Goal: Transaction & Acquisition: Download file/media

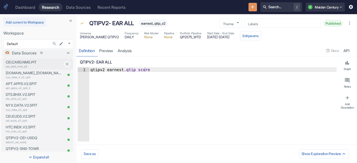
scroll to position [85, 0]
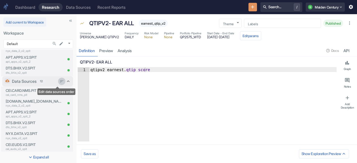
click at [59, 83] on icon "Edit data sources order" at bounding box center [61, 81] width 5 height 5
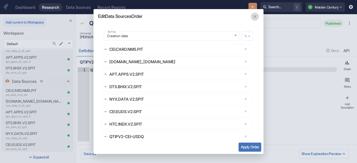
click at [254, 20] on button "button" at bounding box center [254, 16] width 8 height 8
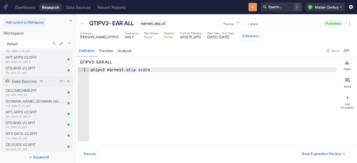
click at [66, 81] on icon at bounding box center [67, 80] width 5 height 5
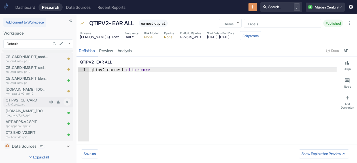
scroll to position [0, 0]
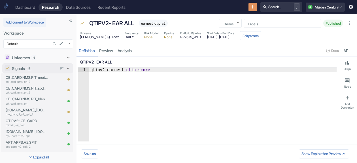
click at [67, 72] on div "Signals 8" at bounding box center [37, 68] width 71 height 10
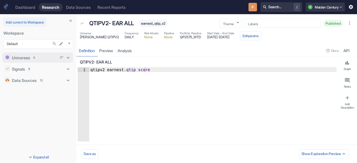
click at [69, 57] on icon at bounding box center [67, 57] width 5 height 5
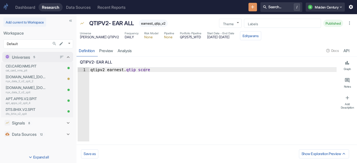
click at [70, 55] on icon at bounding box center [67, 56] width 5 height 5
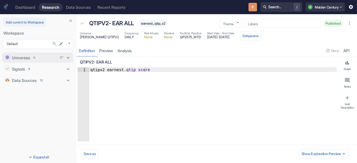
click at [69, 55] on icon at bounding box center [67, 57] width 5 height 5
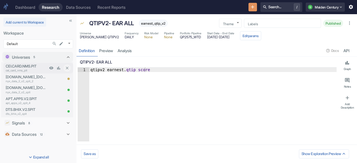
type textarea "x"
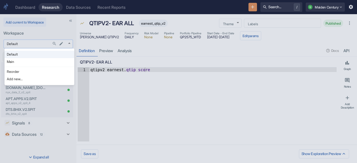
click at [41, 44] on body "Dashboard Research Data Sources Recent Reports Search... / Q Maiden Century Add…" at bounding box center [178, 81] width 357 height 163
click at [30, 59] on li "Main" at bounding box center [40, 61] width 70 height 7
type input "1008"
type textarea "x"
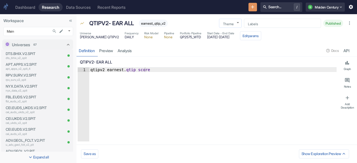
scroll to position [132, 0]
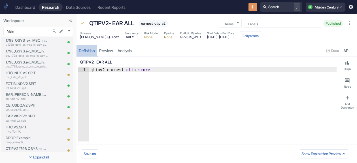
click at [82, 49] on div "Definition" at bounding box center [87, 50] width 16 height 5
type textarea "x"
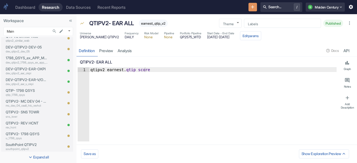
scroll to position [363, 0]
click at [36, 82] on p "dev_qtipv2_ear_v_okpi" at bounding box center [27, 84] width 42 height 4
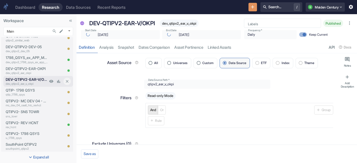
type textarea "x"
type input "[DATE]"
type textarea "x"
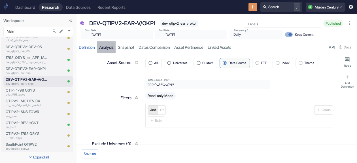
click at [108, 48] on link "analysis" at bounding box center [106, 47] width 19 height 12
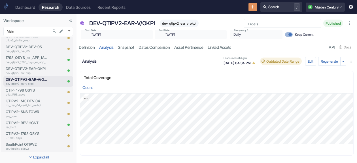
click at [211, 34] on div "​ [DATE] End Date" at bounding box center [191, 34] width 72 height 9
click at [132, 45] on link "Snapshot" at bounding box center [125, 47] width 21 height 12
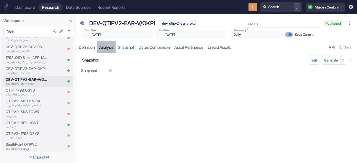
click at [108, 47] on link "analysis" at bounding box center [106, 47] width 19 height 12
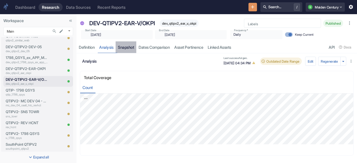
click at [132, 47] on link "Snapshot" at bounding box center [125, 47] width 21 height 12
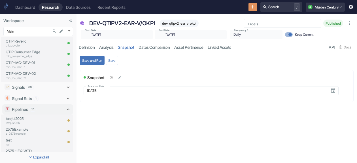
scroll to position [694, 0]
click at [66, 112] on div "Pipelines 15" at bounding box center [37, 109] width 71 height 10
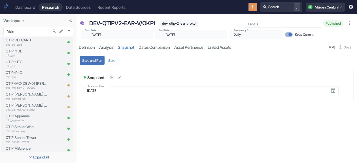
scroll to position [348, 0]
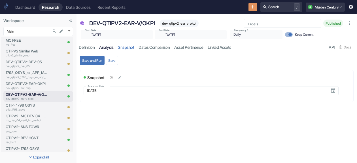
click at [105, 47] on link "analysis" at bounding box center [106, 47] width 19 height 12
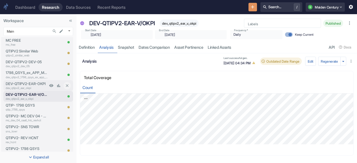
click at [28, 87] on p "dev_qtipv2_ear_okpi" at bounding box center [27, 88] width 42 height 4
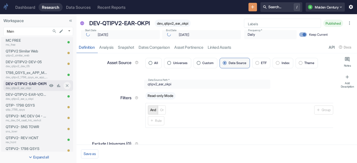
type textarea "x"
type input "[DATE]"
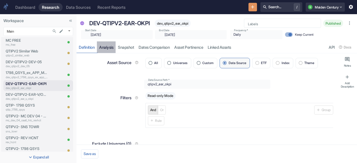
click at [112, 48] on link "analysis" at bounding box center [106, 47] width 19 height 12
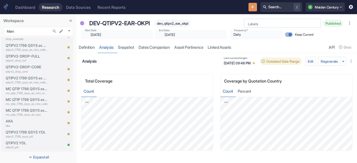
scroll to position [338, 0]
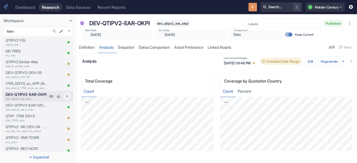
click at [37, 95] on p "DEV-QTIPV2-EAR-OKPI" at bounding box center [27, 94] width 42 height 5
click at [25, 106] on p "DEV-QTIPV2-EAR-V/OKPI" at bounding box center [27, 104] width 42 height 5
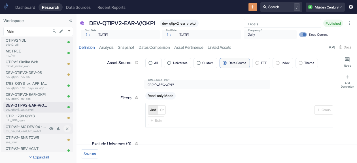
type textarea "x"
click at [112, 48] on link "analysis" at bounding box center [106, 47] width 19 height 12
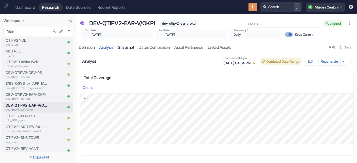
click at [129, 44] on link "Snapshot" at bounding box center [125, 47] width 21 height 12
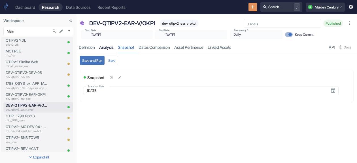
click at [111, 48] on link "analysis" at bounding box center [106, 47] width 19 height 12
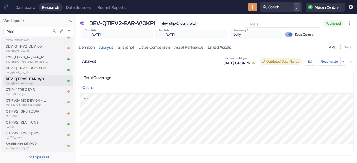
scroll to position [366, 0]
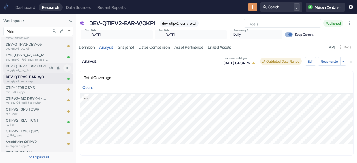
click at [35, 67] on p "DEV-QTIPV2-EAR-OKPI" at bounding box center [27, 65] width 42 height 5
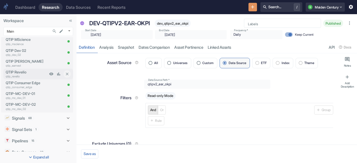
scroll to position [669, 0]
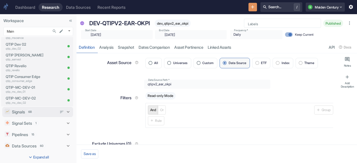
click at [24, 113] on p "Signals" at bounding box center [18, 112] width 13 height 6
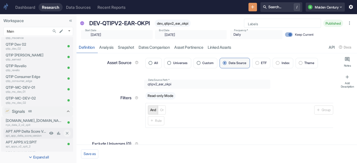
type textarea "x"
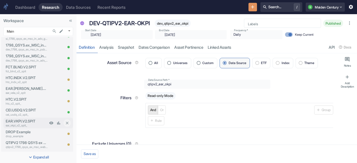
scroll to position [924, 0]
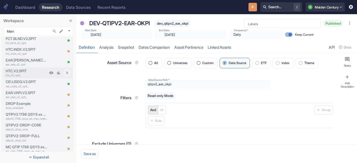
click at [29, 71] on p "HTC.V2.SPIT" at bounding box center [27, 70] width 42 height 5
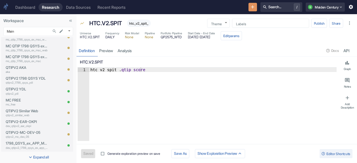
scroll to position [1065, 0]
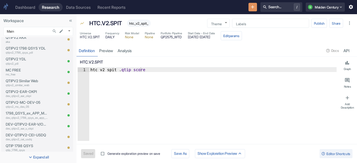
type textarea "x"
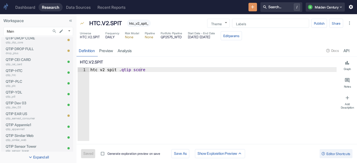
scroll to position [1235, 0]
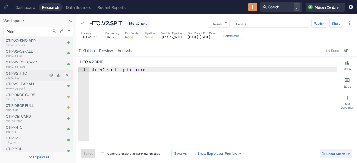
click at [25, 75] on p "QTIPV2-HTC" at bounding box center [27, 72] width 42 height 5
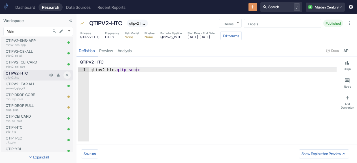
type textarea "x"
click at [122, 50] on link "analysis" at bounding box center [124, 51] width 19 height 12
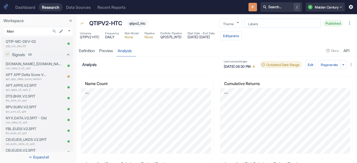
scroll to position [342, 0]
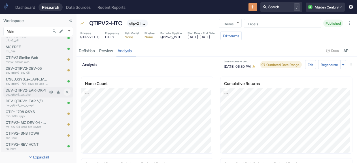
click at [35, 93] on p "dev_qtipv2_ear_okpi" at bounding box center [27, 94] width 42 height 4
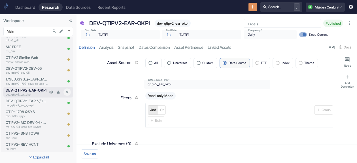
type textarea "x"
click at [33, 103] on p "dev_qtipv2_ear_v_okpi" at bounding box center [27, 105] width 42 height 4
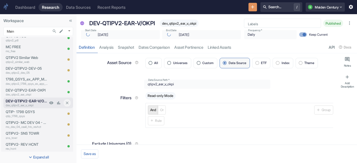
type textarea "x"
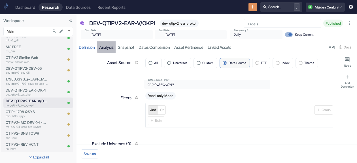
click at [107, 49] on link "analysis" at bounding box center [106, 47] width 19 height 12
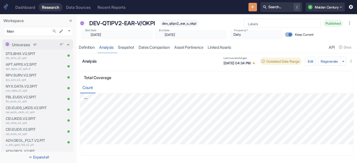
click at [65, 43] on icon at bounding box center [67, 44] width 5 height 5
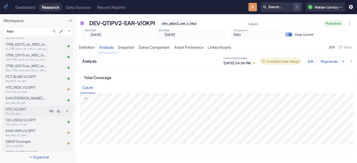
scroll to position [170, 0]
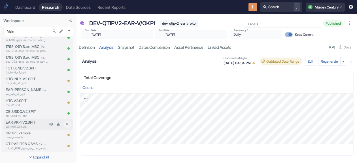
click at [27, 125] on p "ear_vkpi_v2_spit_" at bounding box center [27, 126] width 42 height 4
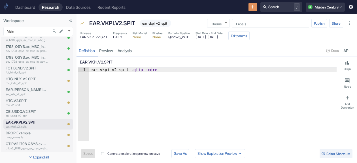
type textarea "x"
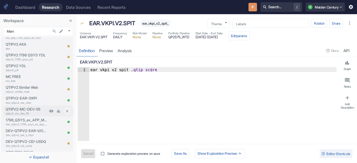
scroll to position [340, 0]
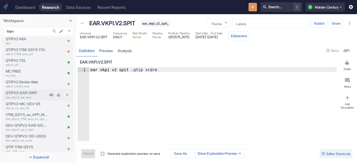
click at [31, 97] on p "dev_qtipv2_ear_okpi" at bounding box center [27, 97] width 42 height 4
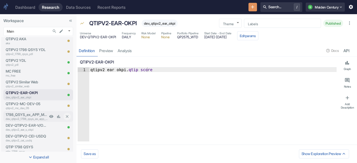
type textarea "x"
click at [29, 125] on p "DEV-QTIPV2-EAR-V/OKPI" at bounding box center [27, 125] width 42 height 5
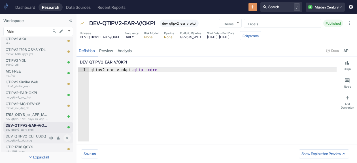
type textarea "x"
click at [127, 51] on link "analysis" at bounding box center [124, 51] width 19 height 12
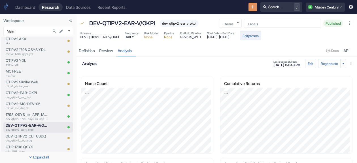
click at [261, 37] on button "Edit params" at bounding box center [250, 35] width 21 height 9
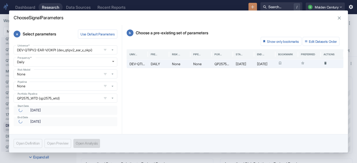
type input "[DATE]"
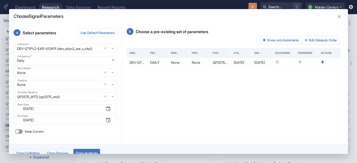
scroll to position [8, 0]
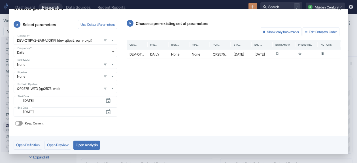
click at [22, 122] on input "Keep Current" at bounding box center [17, 123] width 14 height 5
checkbox input "true"
click at [95, 145] on button "Open Analysis" at bounding box center [86, 144] width 27 height 9
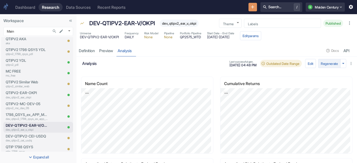
click at [321, 63] on button "Regenerate" at bounding box center [329, 63] width 22 height 9
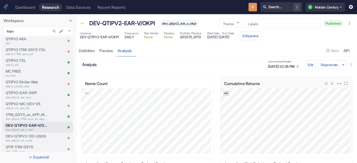
click at [224, 93] on icon "Export; Press ENTER to open" at bounding box center [226, 93] width 4 height 4
click at [238, 108] on link "CSV" at bounding box center [240, 108] width 16 height 6
click at [89, 93] on link "Export; Press ENTER to open" at bounding box center [87, 93] width 6 height 5
click at [98, 109] on link "CSV" at bounding box center [101, 108] width 16 height 6
